Goal: Information Seeking & Learning: Learn about a topic

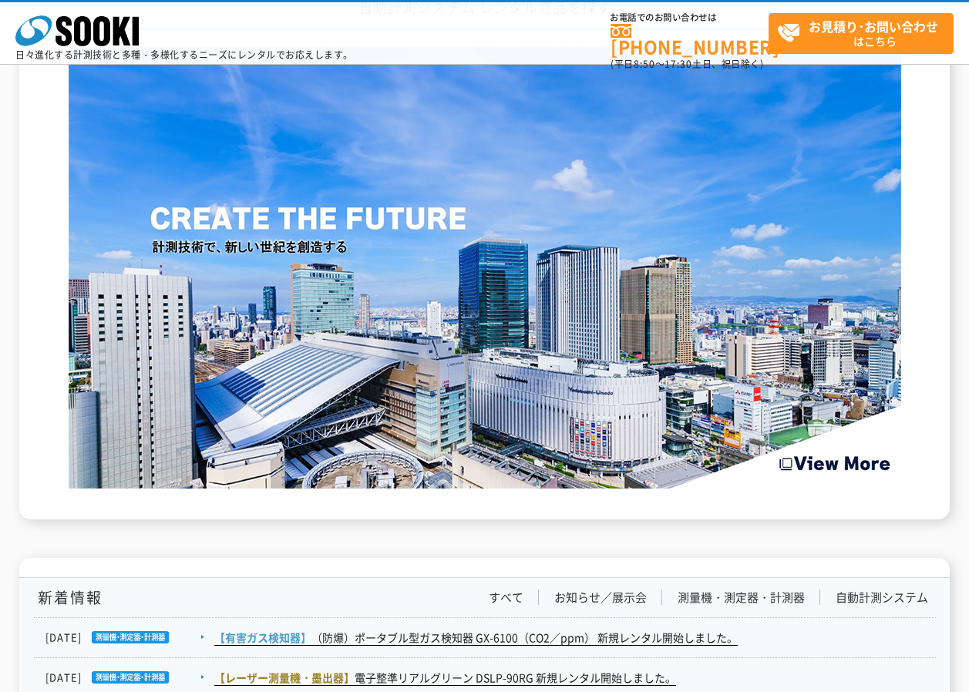
scroll to position [2312, 0]
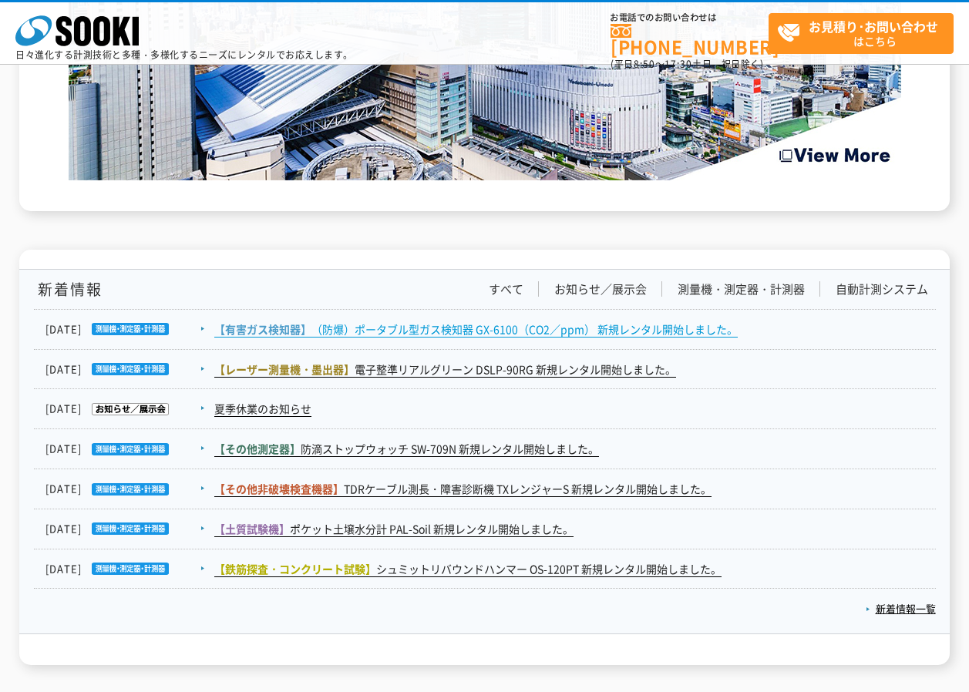
click at [548, 327] on link "【有害ガス検知器】 （防爆）ポータブル型ガス検知器 GX-6100（CO2／ppm） 新規レンタル開始しました。" at bounding box center [475, 329] width 523 height 16
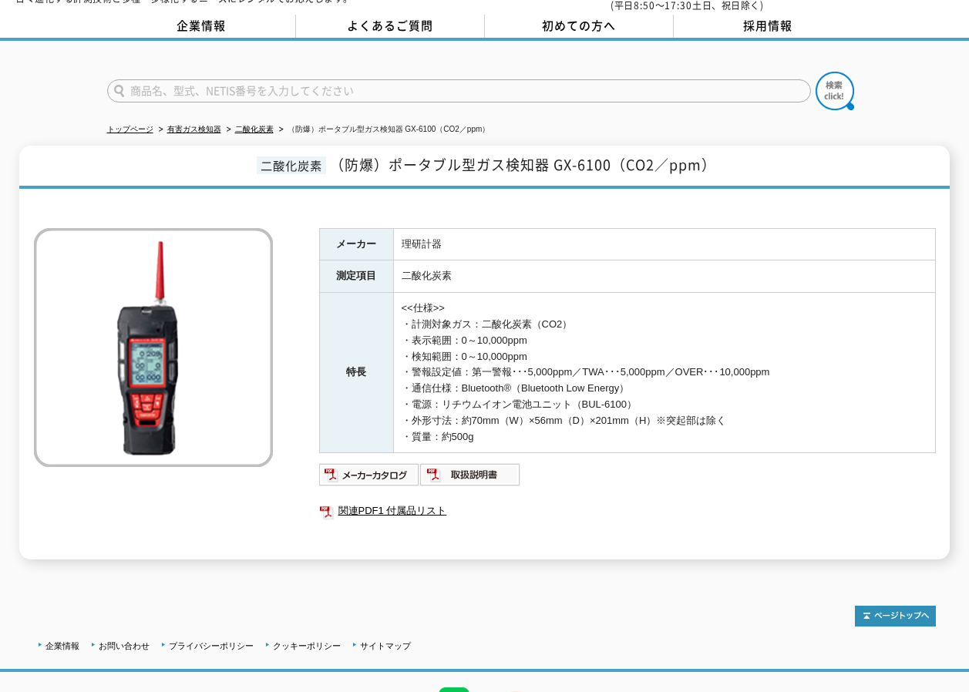
scroll to position [136, 0]
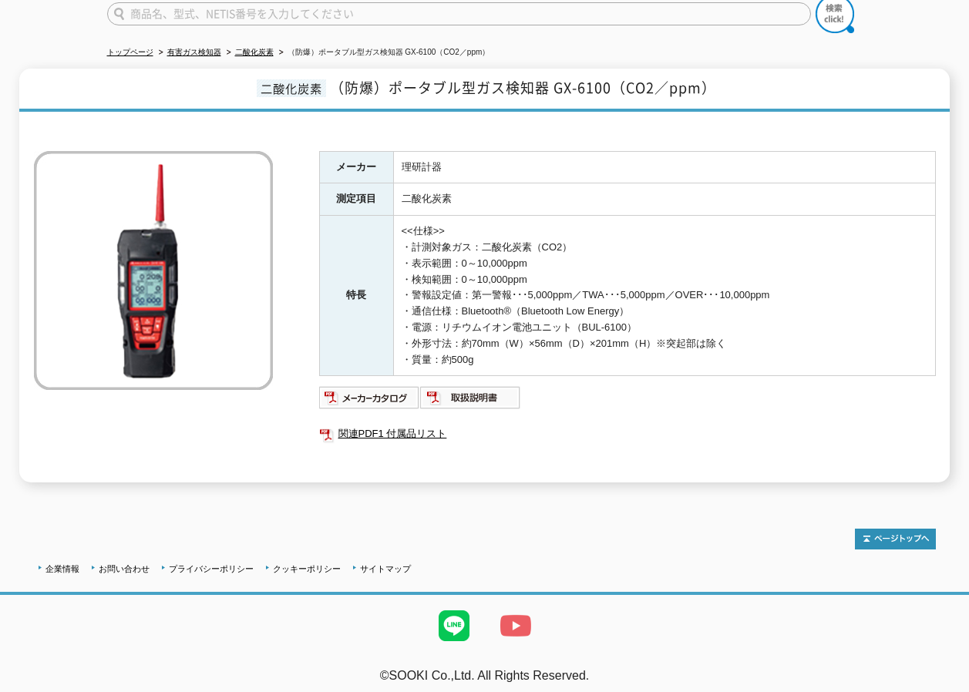
click at [520, 617] on img at bounding box center [516, 626] width 62 height 62
click at [549, 331] on td "<<仕様>> ・計測対象ガス：二酸化炭素（CO2） ・表示範囲：0～10,000ppm ・検知範囲：0～10,000ppm ・警報設定値：第一警報･･･5,0…" at bounding box center [664, 296] width 542 height 160
click at [517, 305] on td "<<仕様>> ・計測対象ガス：二酸化炭素（CO2） ・表示範囲：0～10,000ppm ・検知範囲：0～10,000ppm ・警報設定値：第一警報･･･5,0…" at bounding box center [664, 296] width 542 height 160
drag, startPoint x: 517, startPoint y: 305, endPoint x: 553, endPoint y: 360, distance: 65.2
click at [553, 360] on td "<<仕様>> ・計測対象ガス：二酸化炭素（CO2） ・表示範囲：0～10,000ppm ・検知範囲：0～10,000ppm ・警報設定値：第一警報･･･5,0…" at bounding box center [664, 296] width 542 height 160
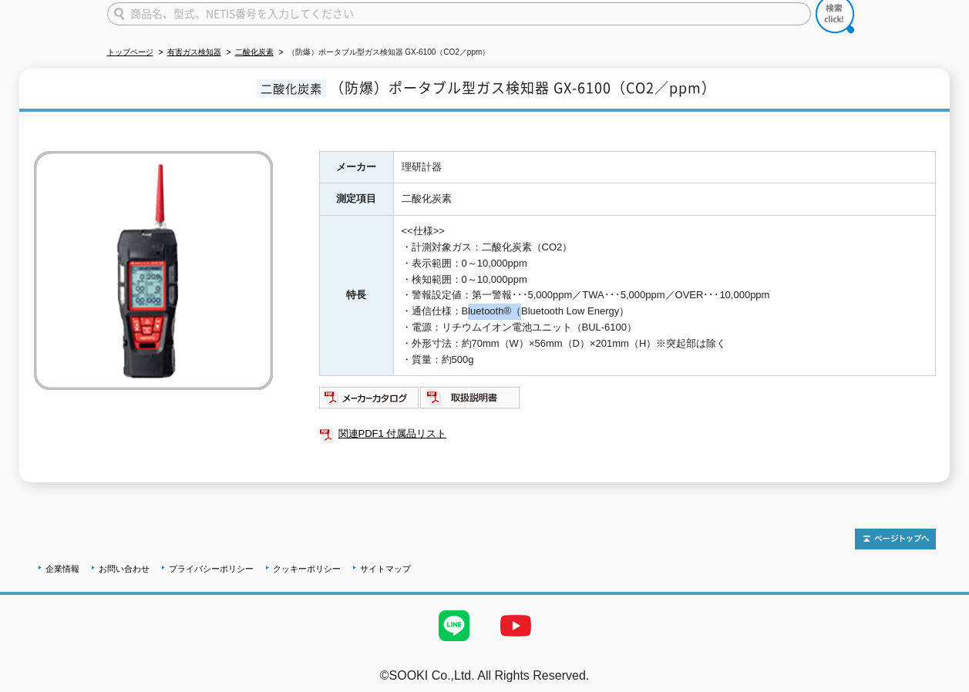
drag, startPoint x: 517, startPoint y: 300, endPoint x: 463, endPoint y: 298, distance: 54.0
click at [463, 298] on td "<<仕様>> ・計測対象ガス：二酸化炭素（CO2） ・表示範囲：0～10,000ppm ・検知範囲：0～10,000ppm ・警報設定値：第一警報･･･5,0…" at bounding box center [664, 296] width 542 height 160
click at [626, 425] on link "関連PDF1 付属品リスト" at bounding box center [627, 434] width 617 height 20
click at [559, 298] on td "<<仕様>> ・計測対象ガス：二酸化炭素（CO2） ・表示範囲：0～10,000ppm ・検知範囲：0～10,000ppm ・警報設定値：第一警報･･･5,0…" at bounding box center [664, 296] width 542 height 160
